Goal: Task Accomplishment & Management: Use online tool/utility

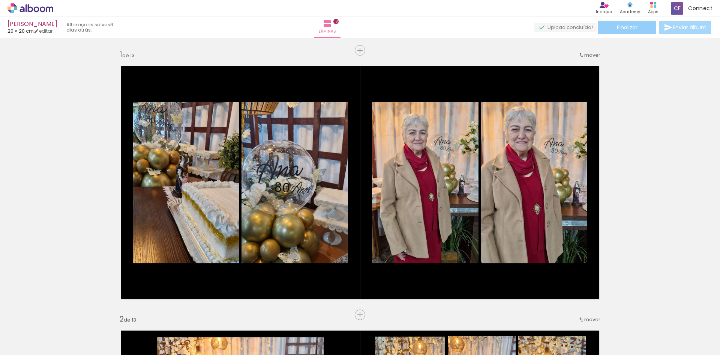
click at [607, 26] on paper-button "Finalizar" at bounding box center [628, 28] width 58 height 14
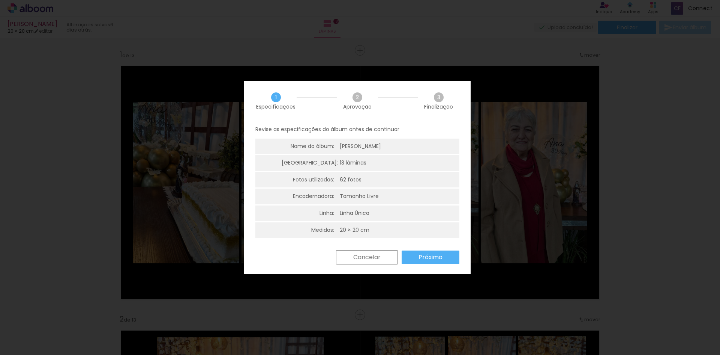
click at [435, 252] on paper-button "Próximo" at bounding box center [431, 257] width 58 height 14
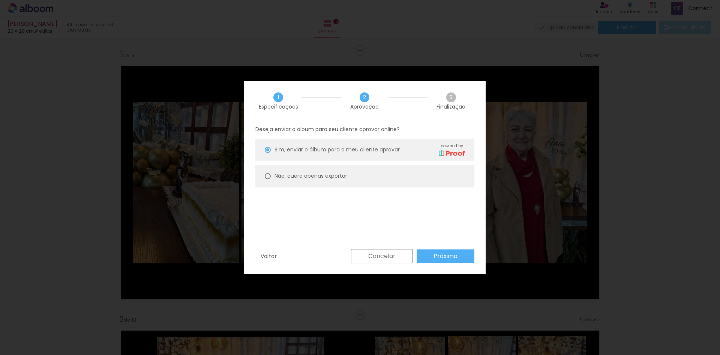
click at [0, 0] on slot "Não, quero apenas exportar" at bounding box center [0, 0] width 0 height 0
type paper-radio-button "on"
click at [0, 0] on slot "Próximo" at bounding box center [0, 0] width 0 height 0
type input "Alta, 300 DPI"
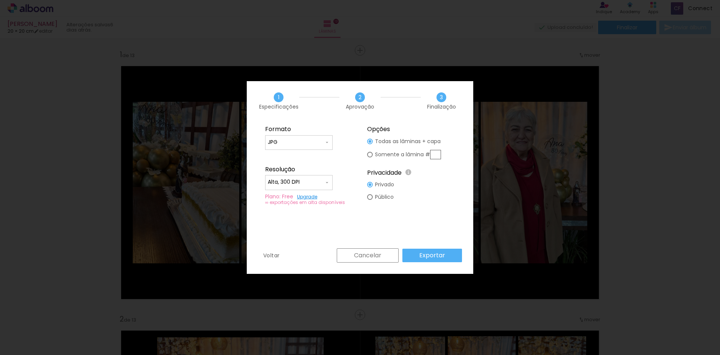
click at [0, 0] on slot "Exportar" at bounding box center [0, 0] width 0 height 0
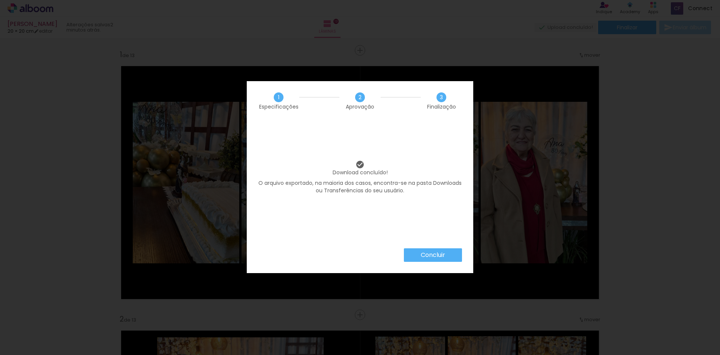
click at [0, 0] on slot "Concluir" at bounding box center [0, 0] width 0 height 0
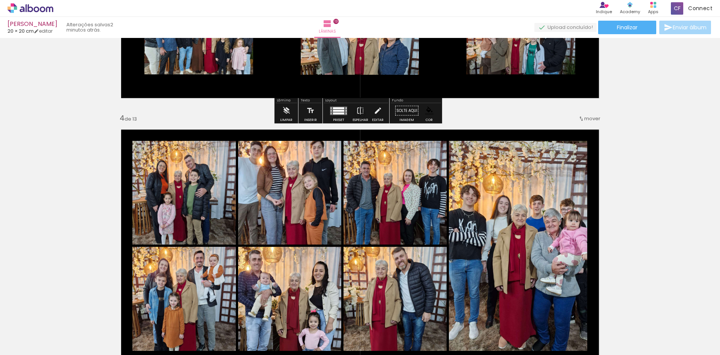
scroll to position [750, 0]
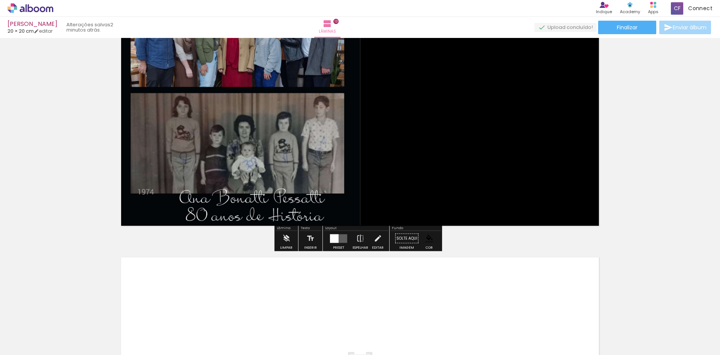
scroll to position [3265, 0]
